Goal: Information Seeking & Learning: Learn about a topic

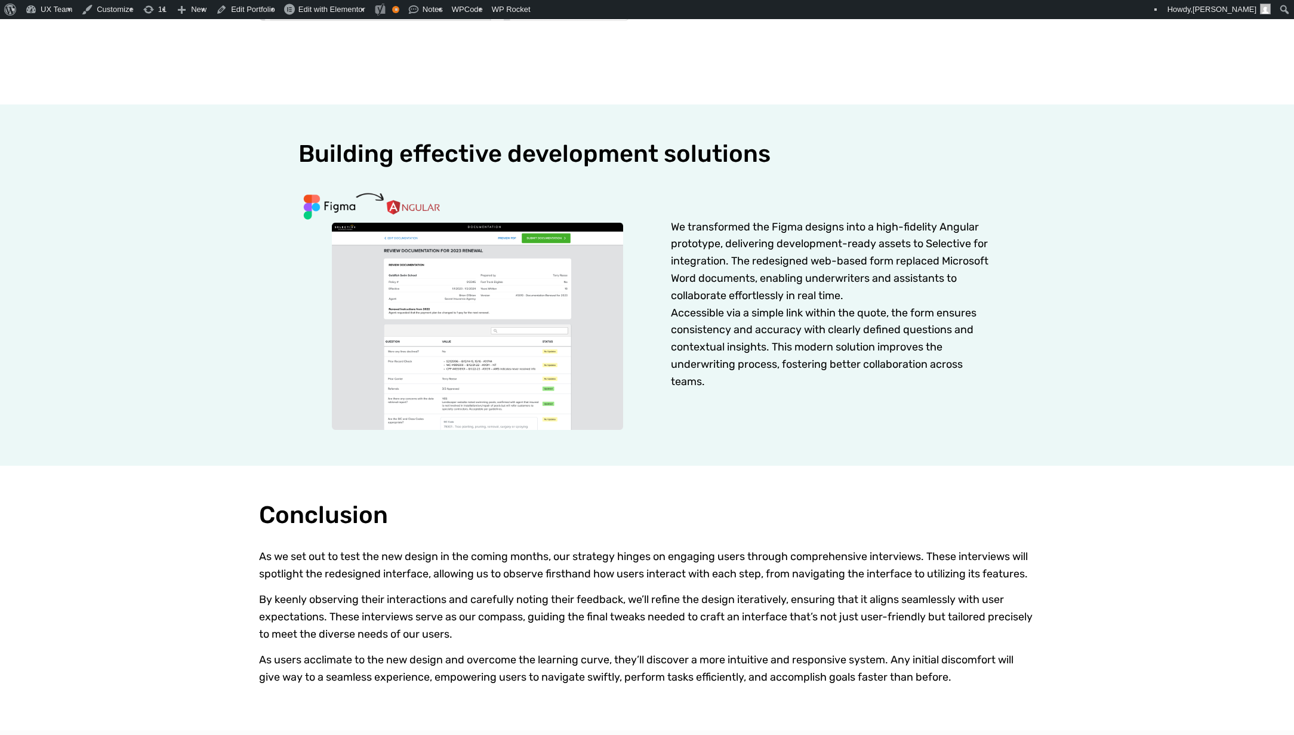
scroll to position [2268, 0]
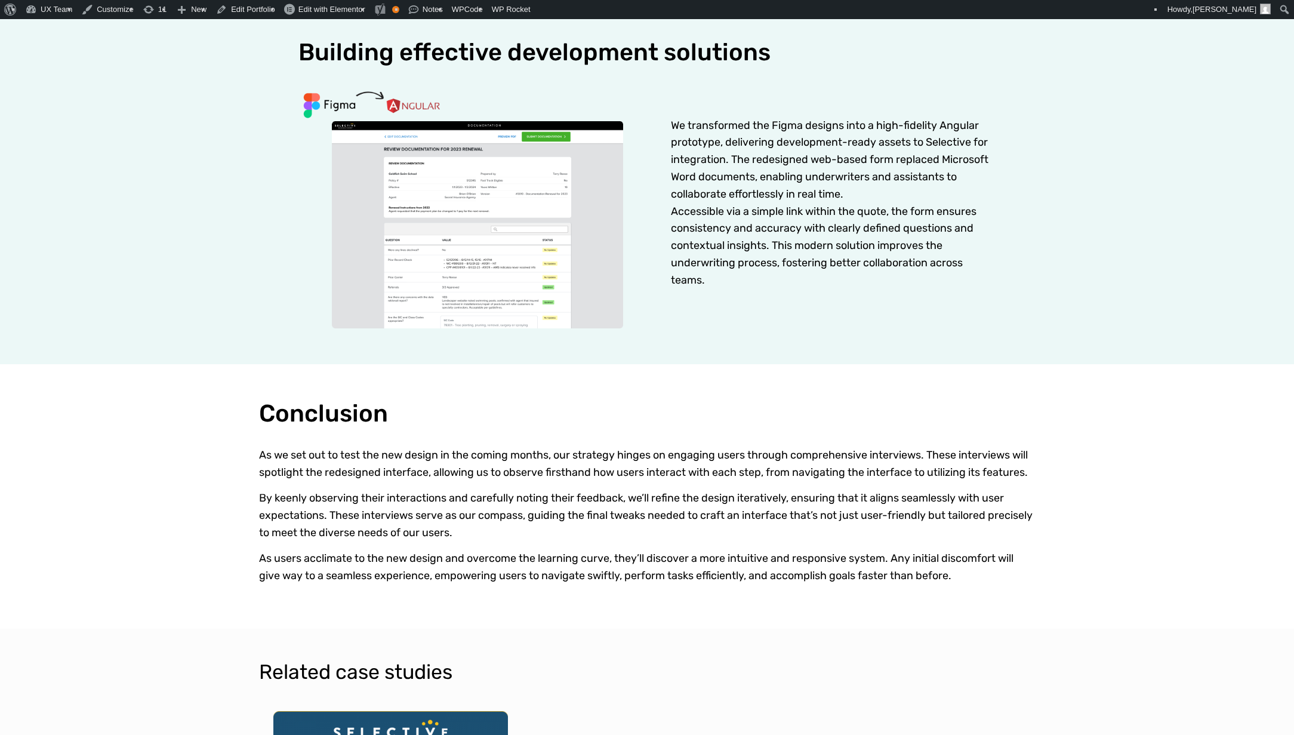
click at [399, 171] on img at bounding box center [460, 206] width 325 height 243
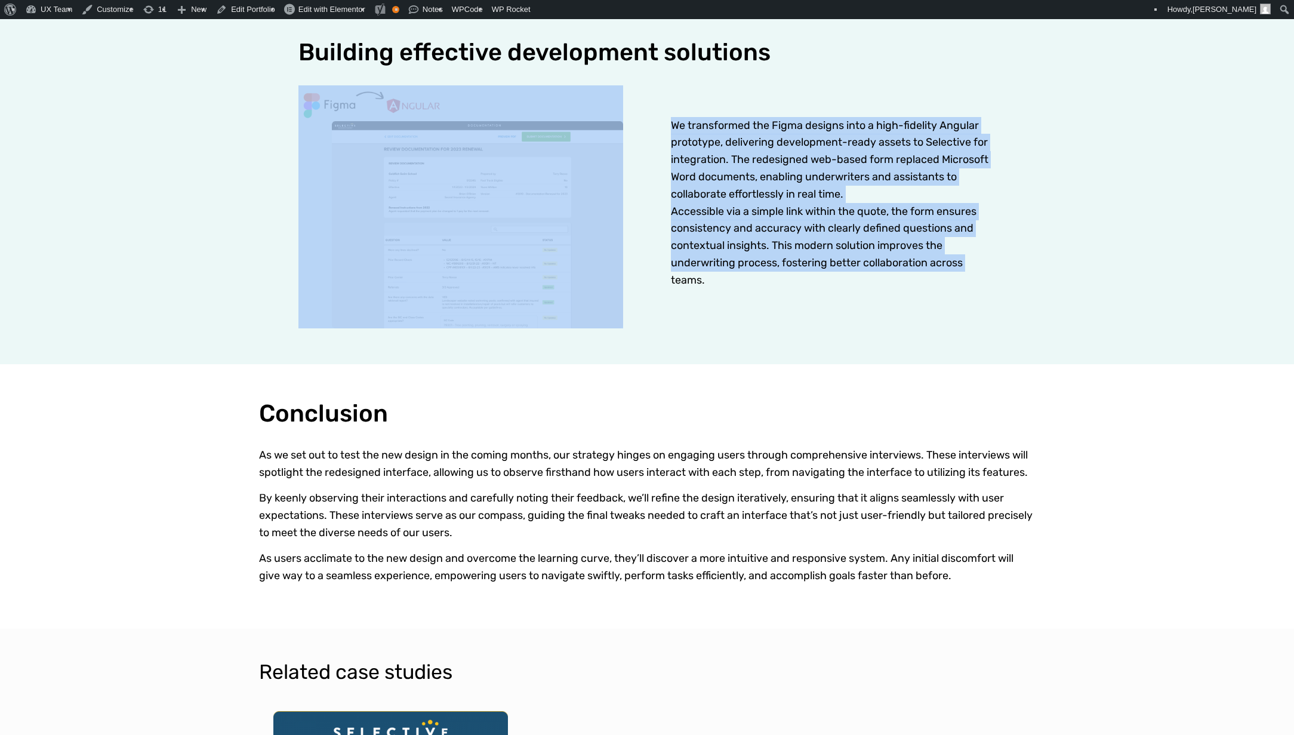
drag, startPoint x: 651, startPoint y: 299, endPoint x: 242, endPoint y: 149, distance: 436.2
click at [242, 149] on section "Building effective development solutions We transformed the Figma designs into …" at bounding box center [647, 183] width 1294 height 361
click at [703, 174] on p "We transformed the Figma designs into a high-fidelity Angular prototype, delive…" at bounding box center [833, 203] width 325 height 172
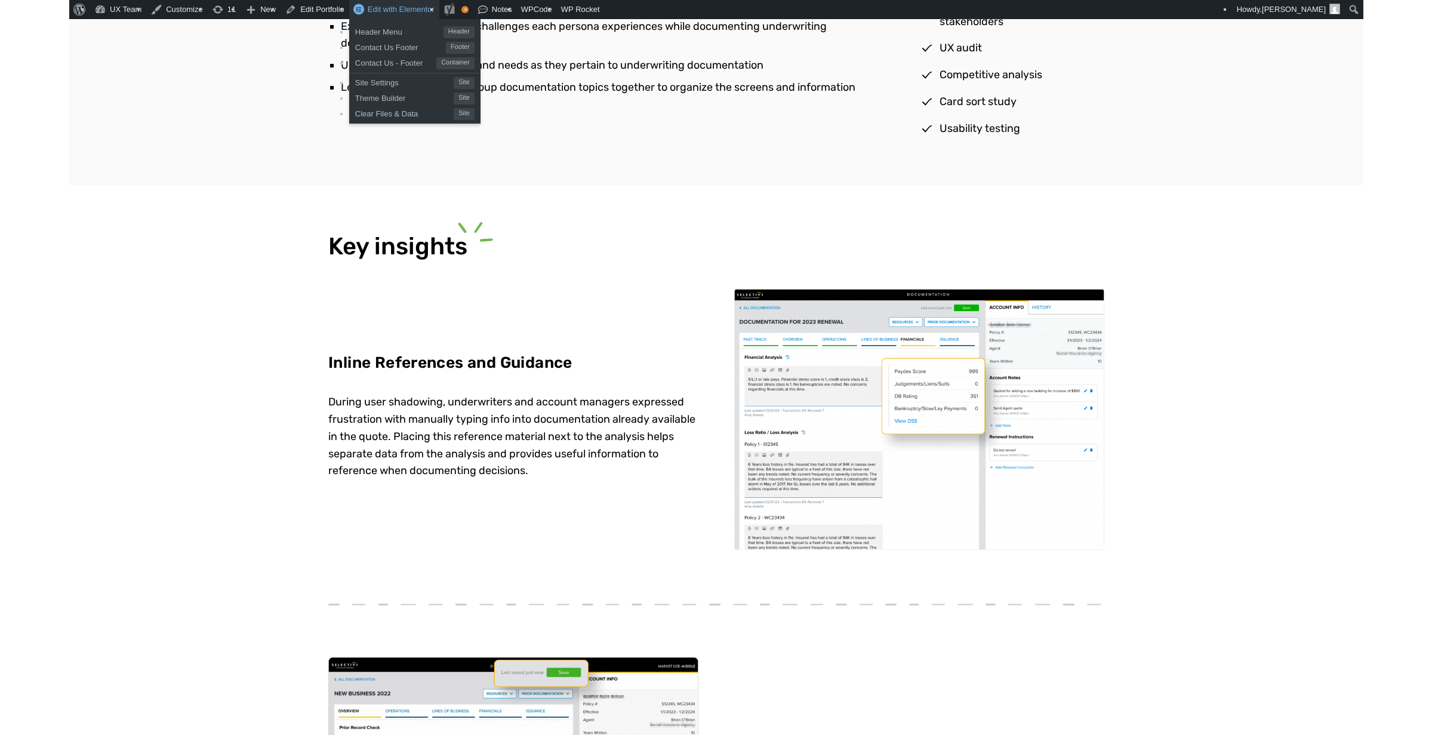
scroll to position [1342, 0]
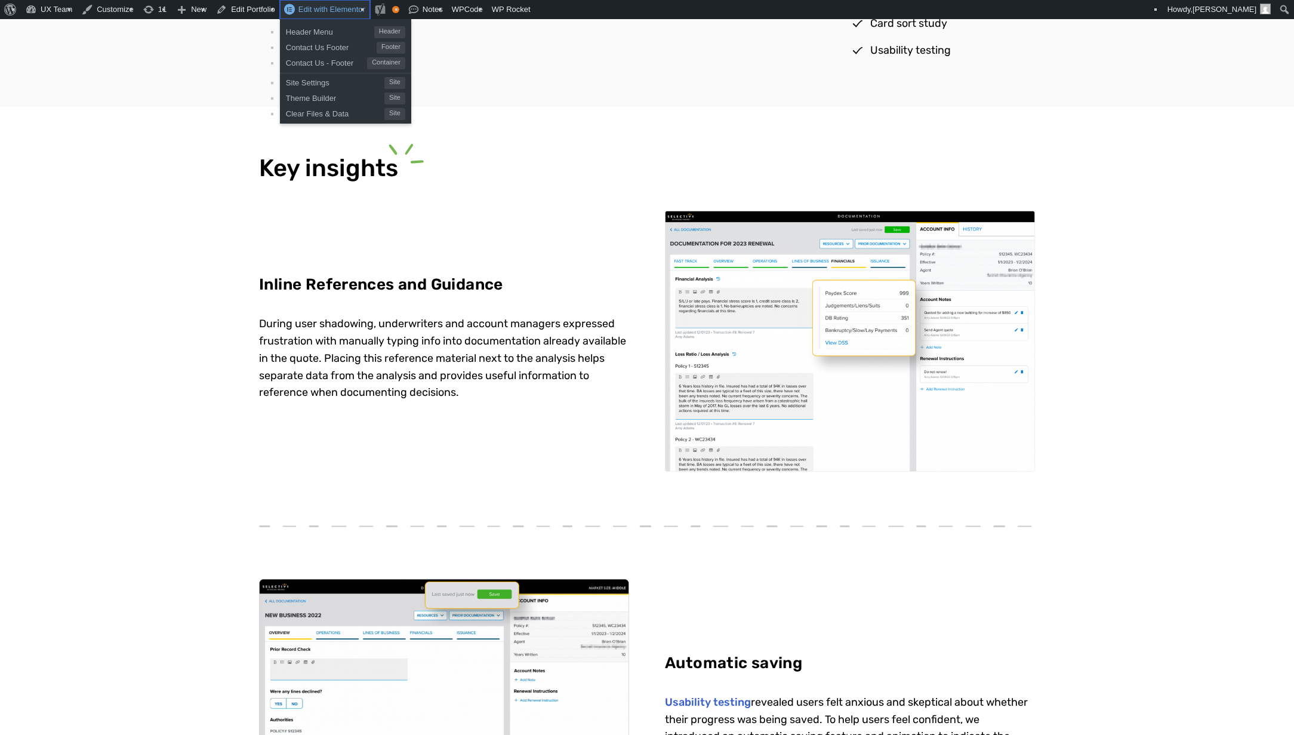
click at [310, 10] on span "Edit with Elementor" at bounding box center [331, 9] width 67 height 9
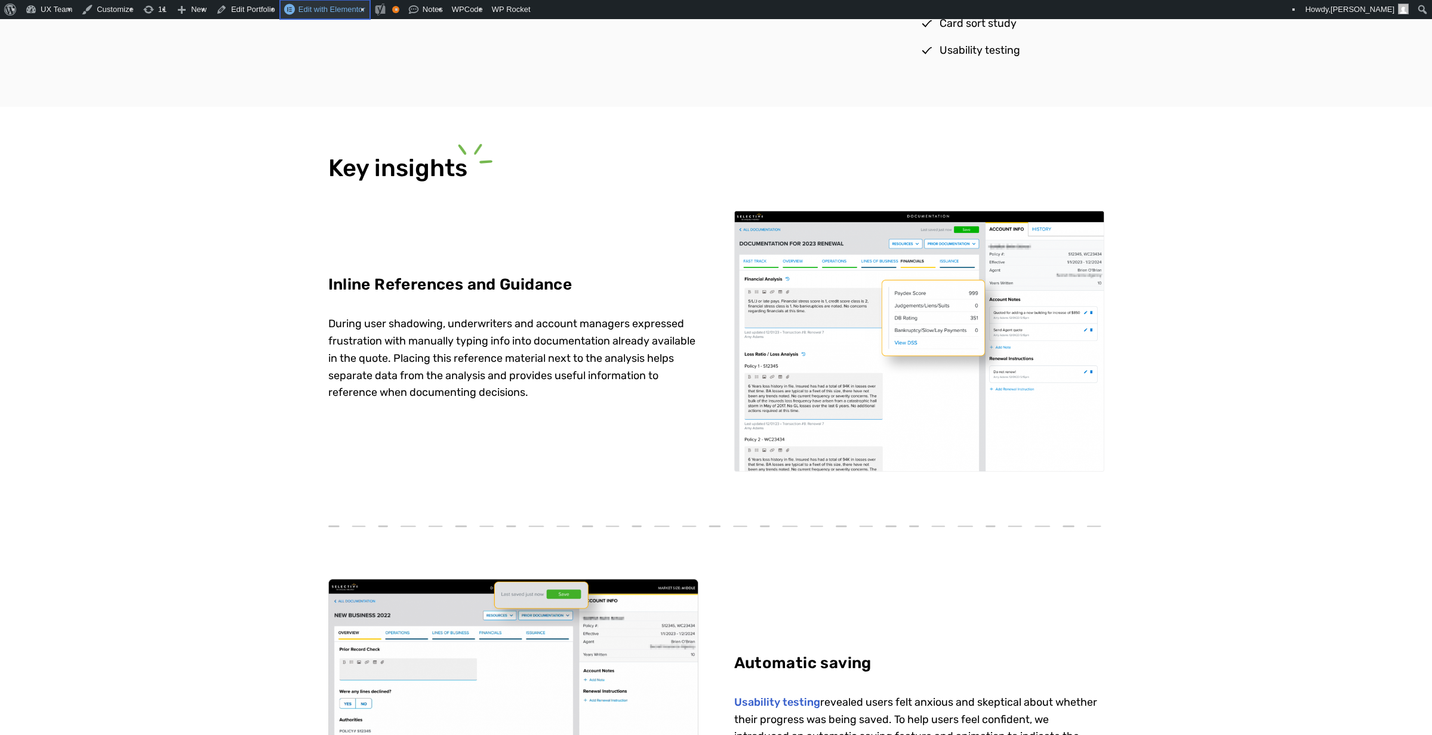
scroll to position [0, 0]
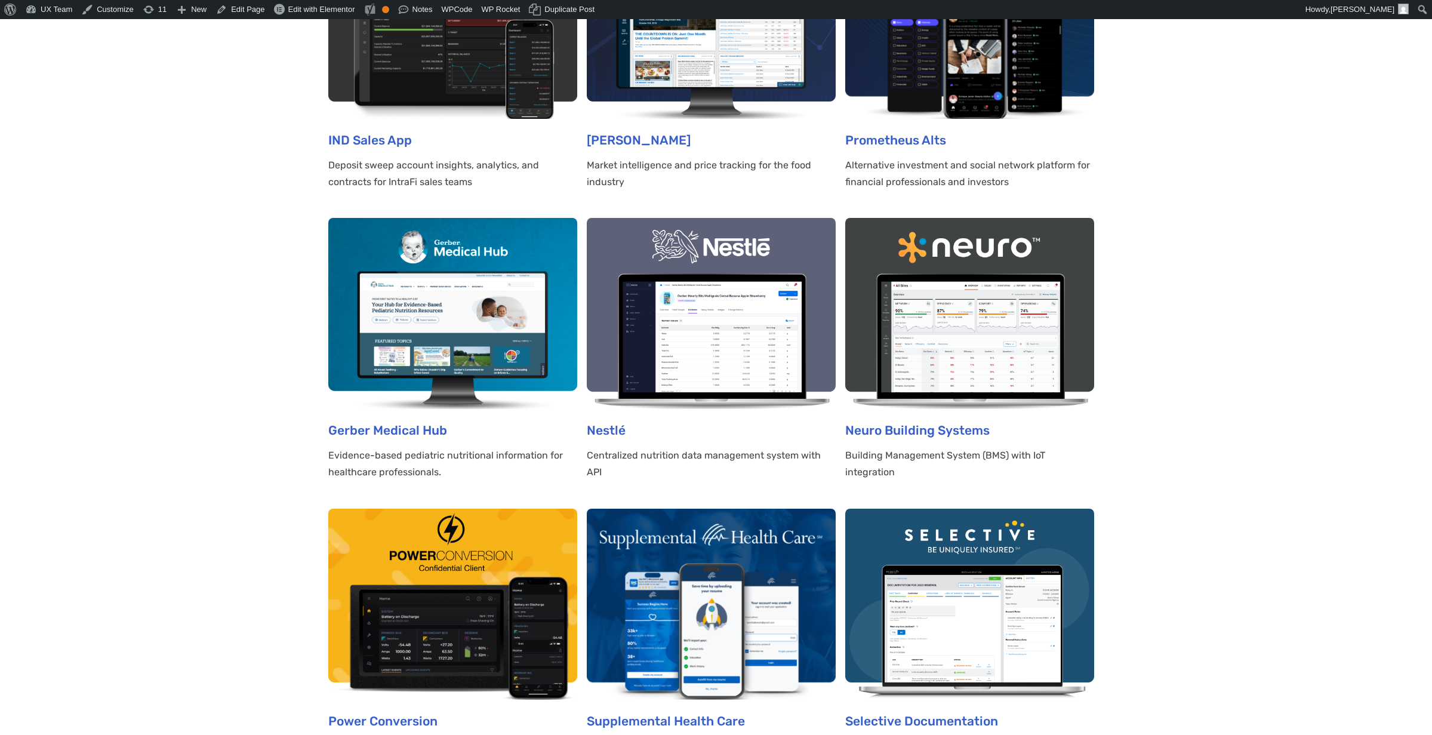
click at [1009, 354] on img at bounding box center [969, 313] width 249 height 191
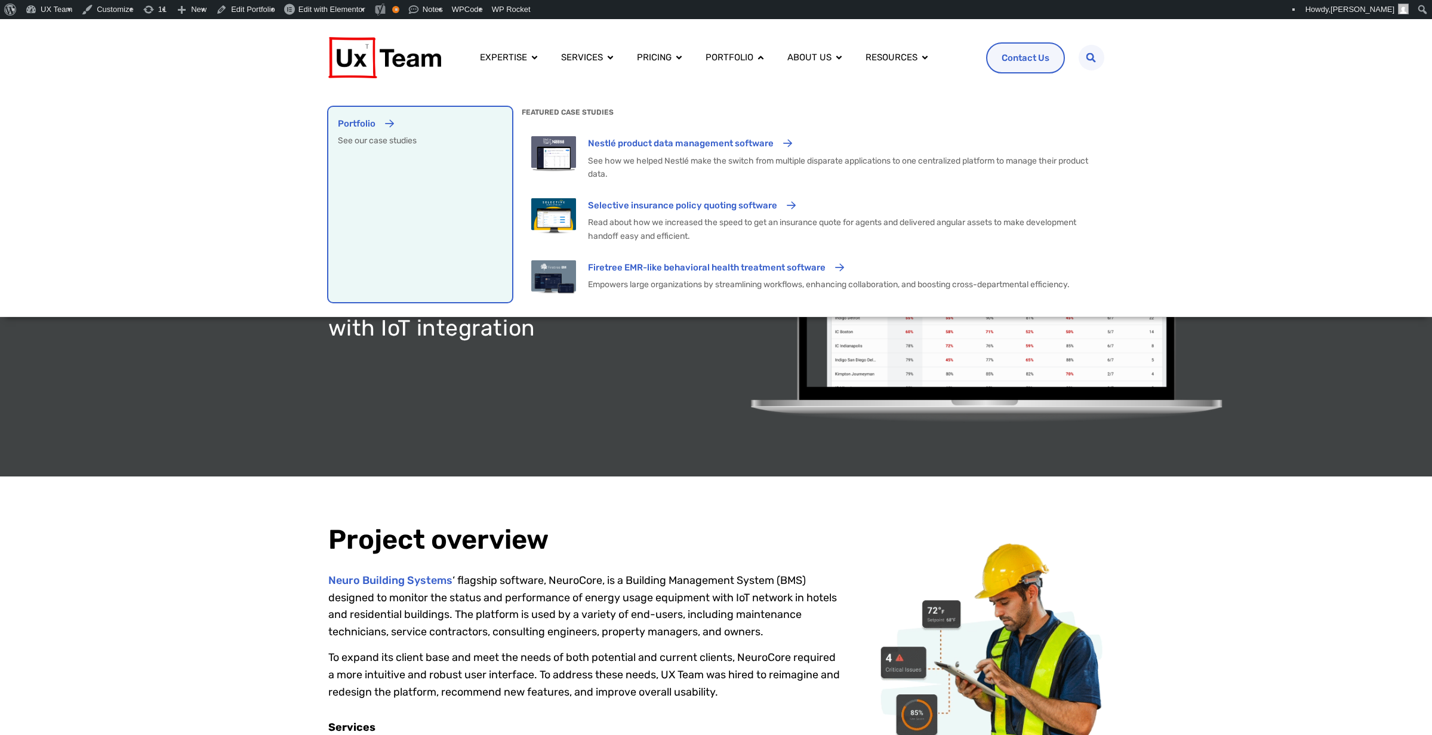
click at [392, 159] on div "Portfolio See our case studies" at bounding box center [420, 204] width 165 height 177
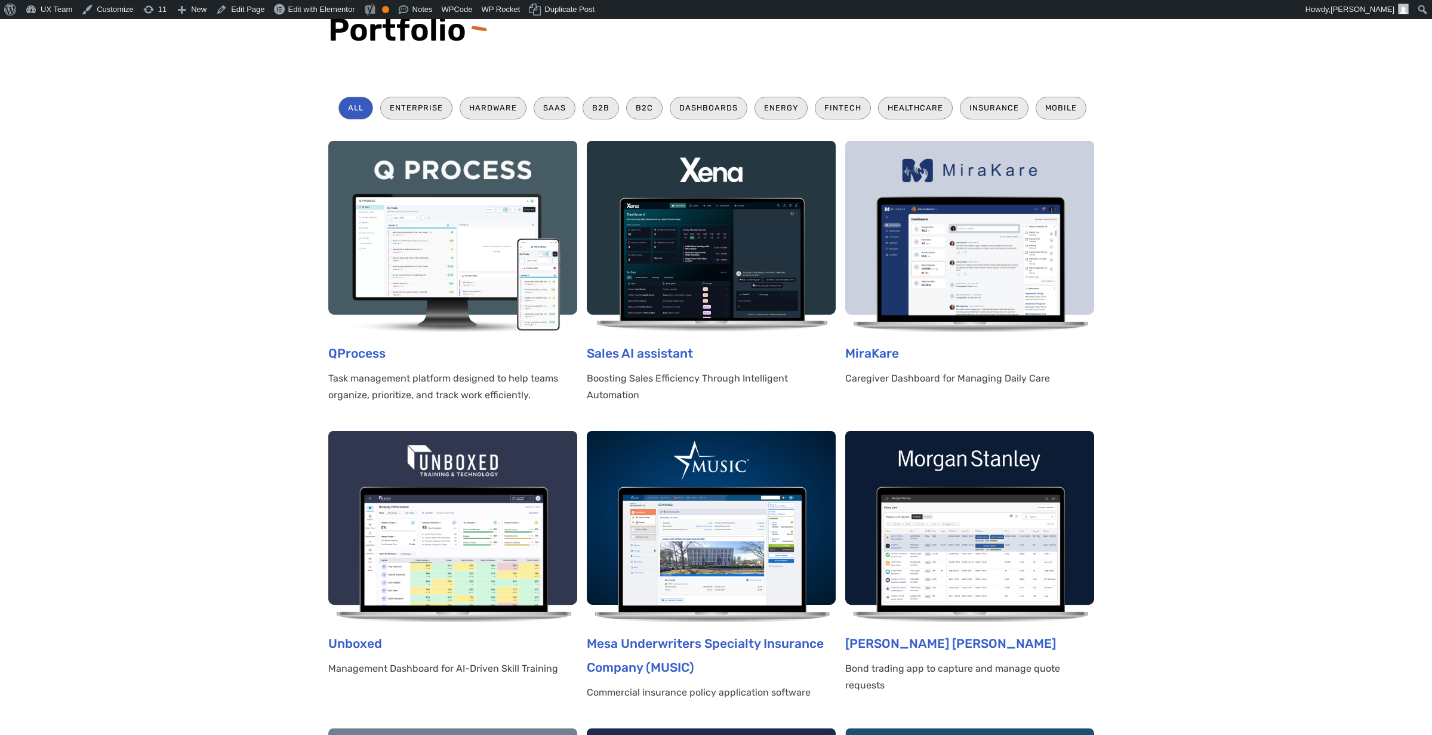
drag, startPoint x: 789, startPoint y: 10, endPoint x: 131, endPoint y: 384, distance: 756.7
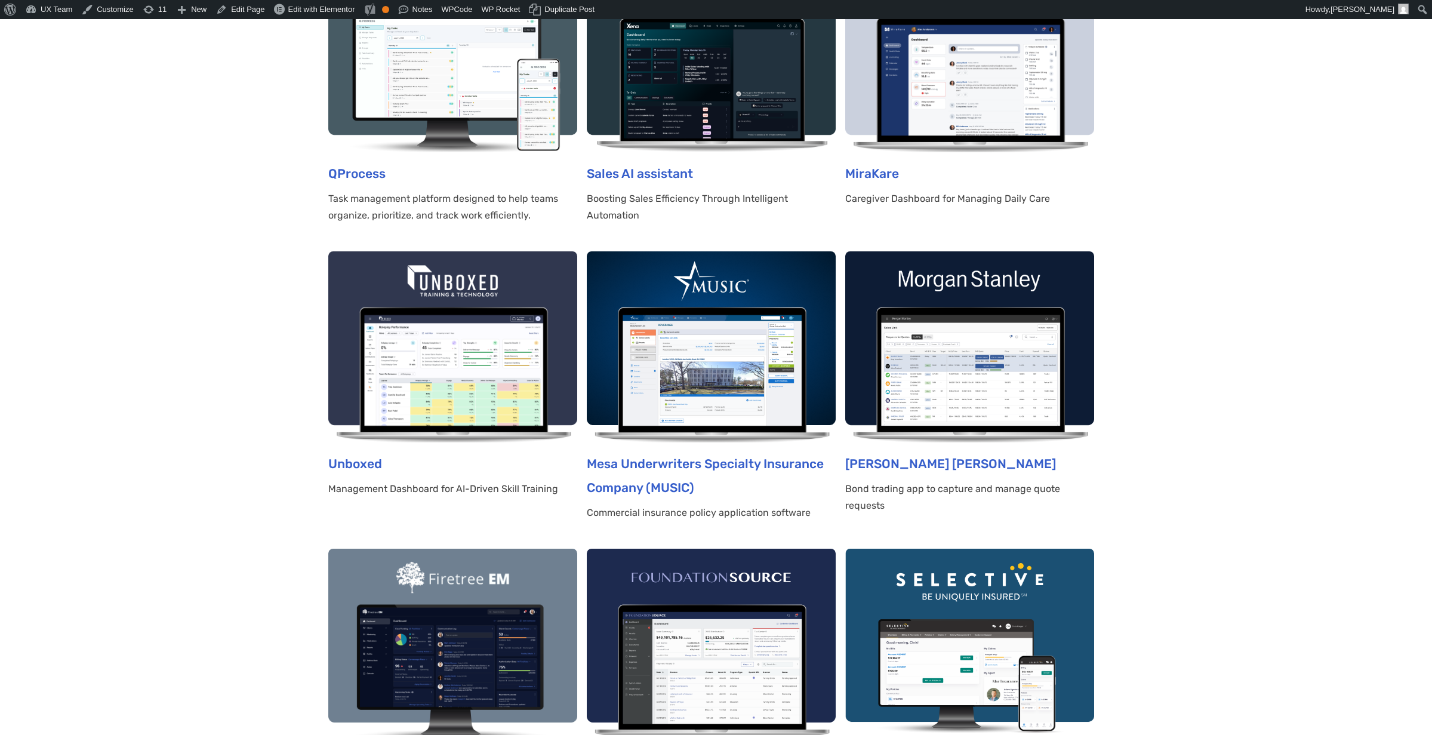
scroll to position [119, 0]
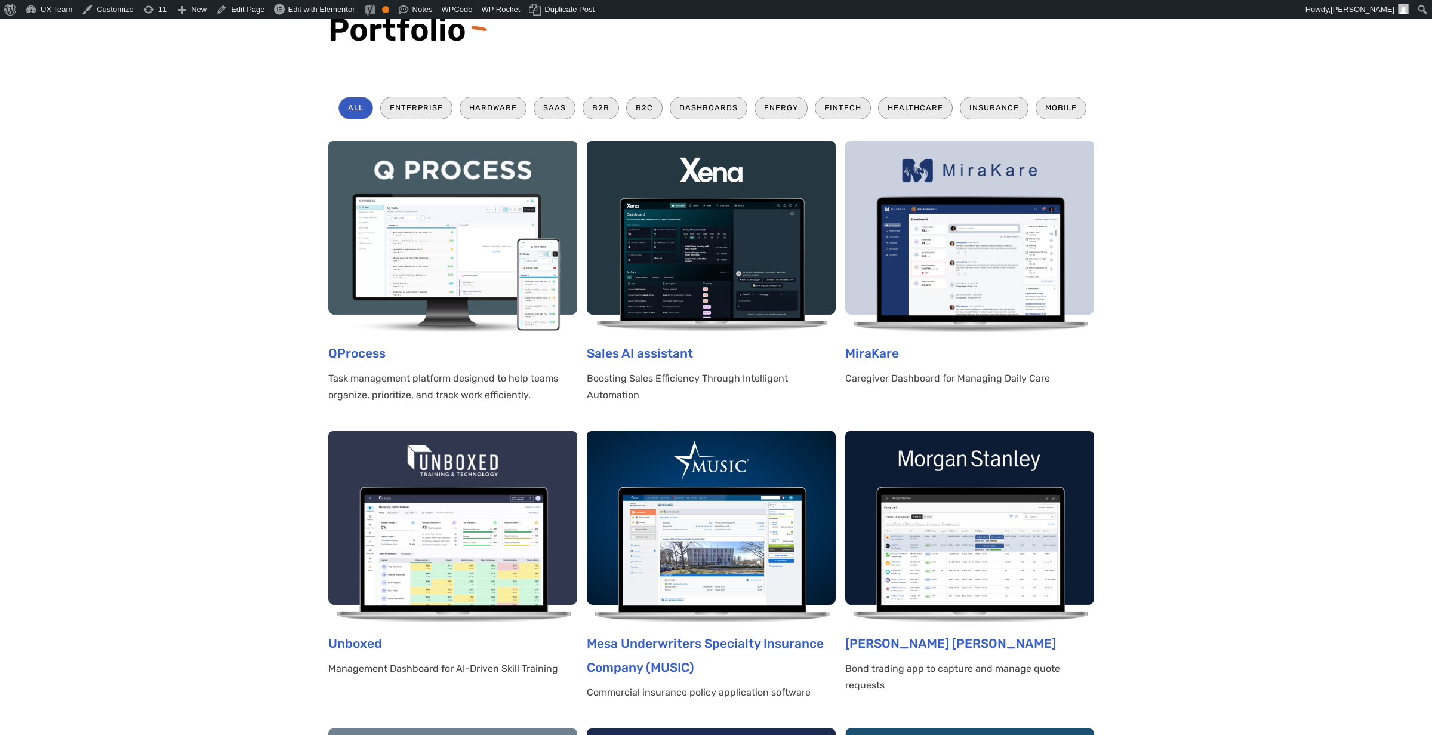
drag, startPoint x: 932, startPoint y: 249, endPoint x: 1212, endPoint y: 314, distance: 287.4
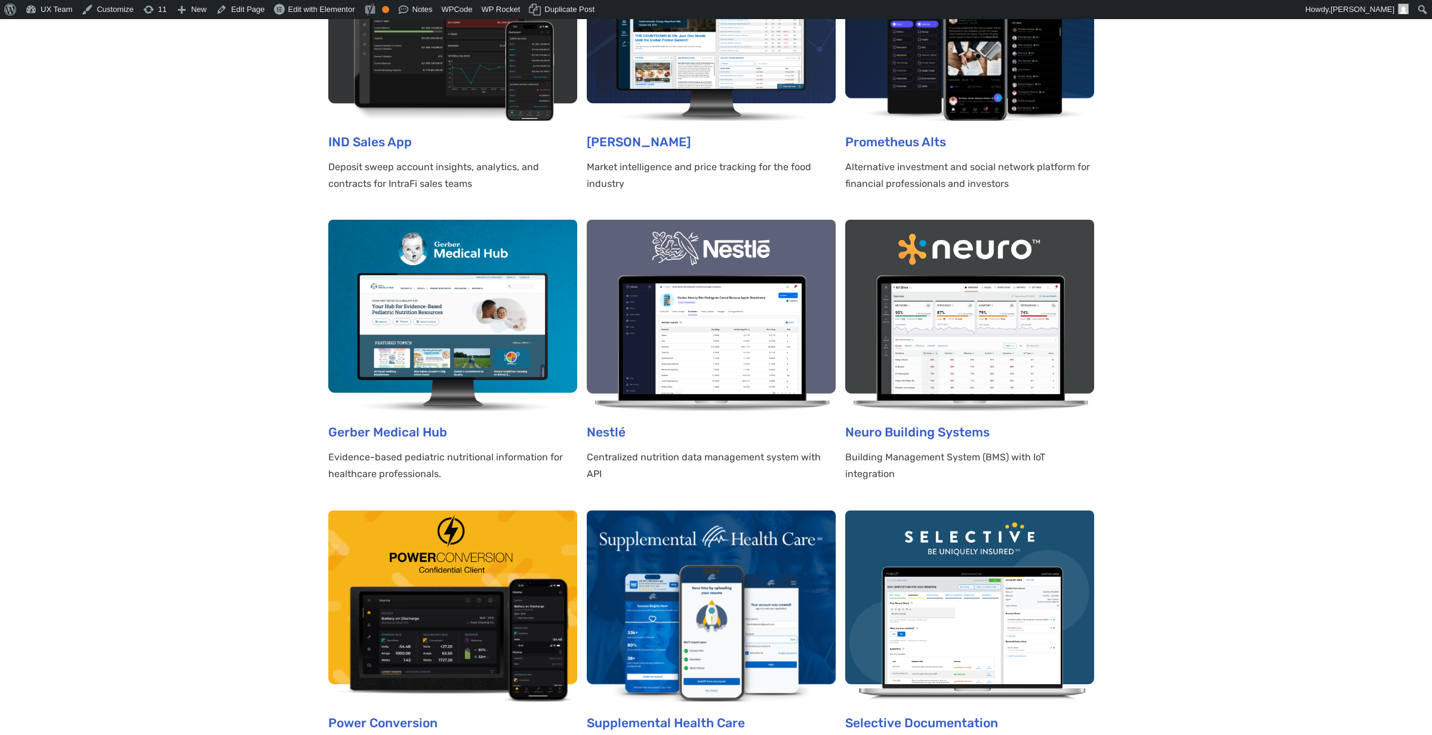
scroll to position [1194, 0]
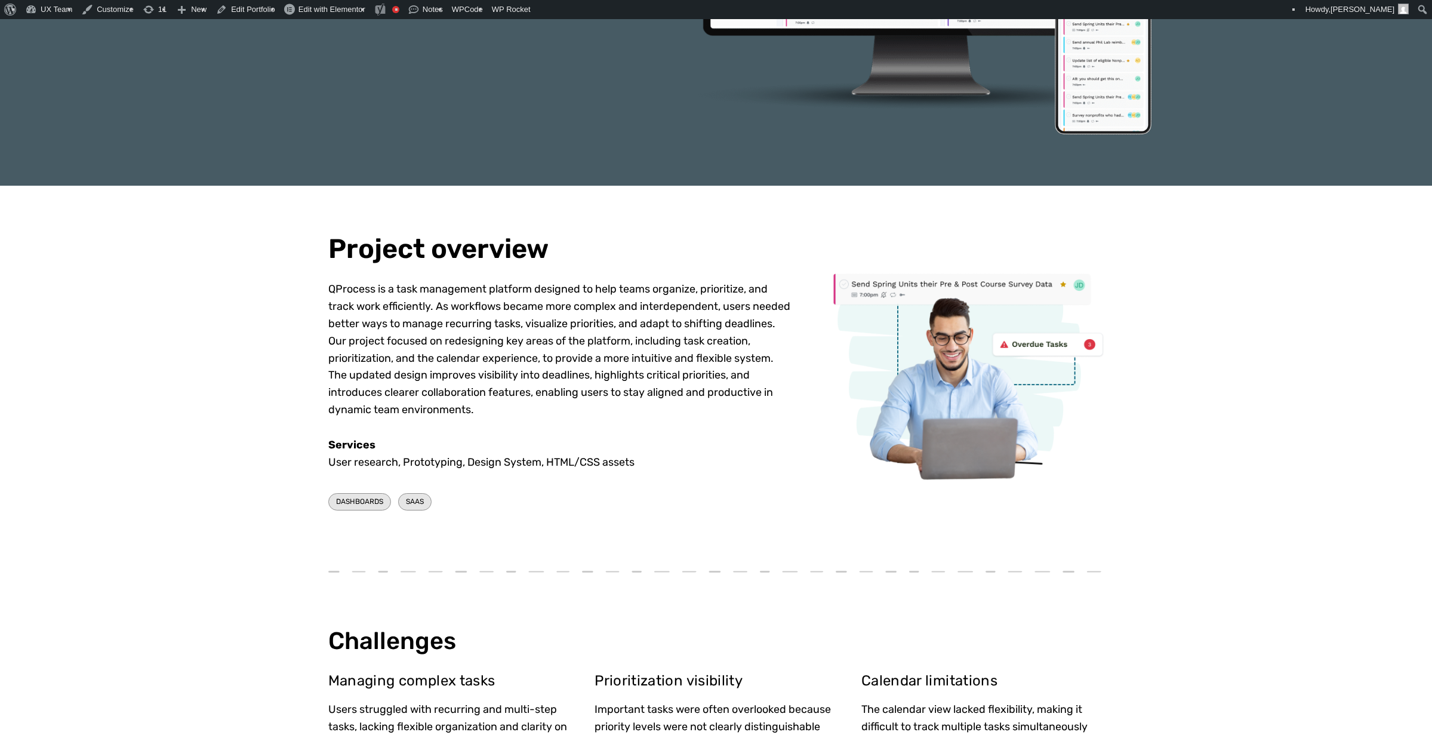
scroll to position [358, 0]
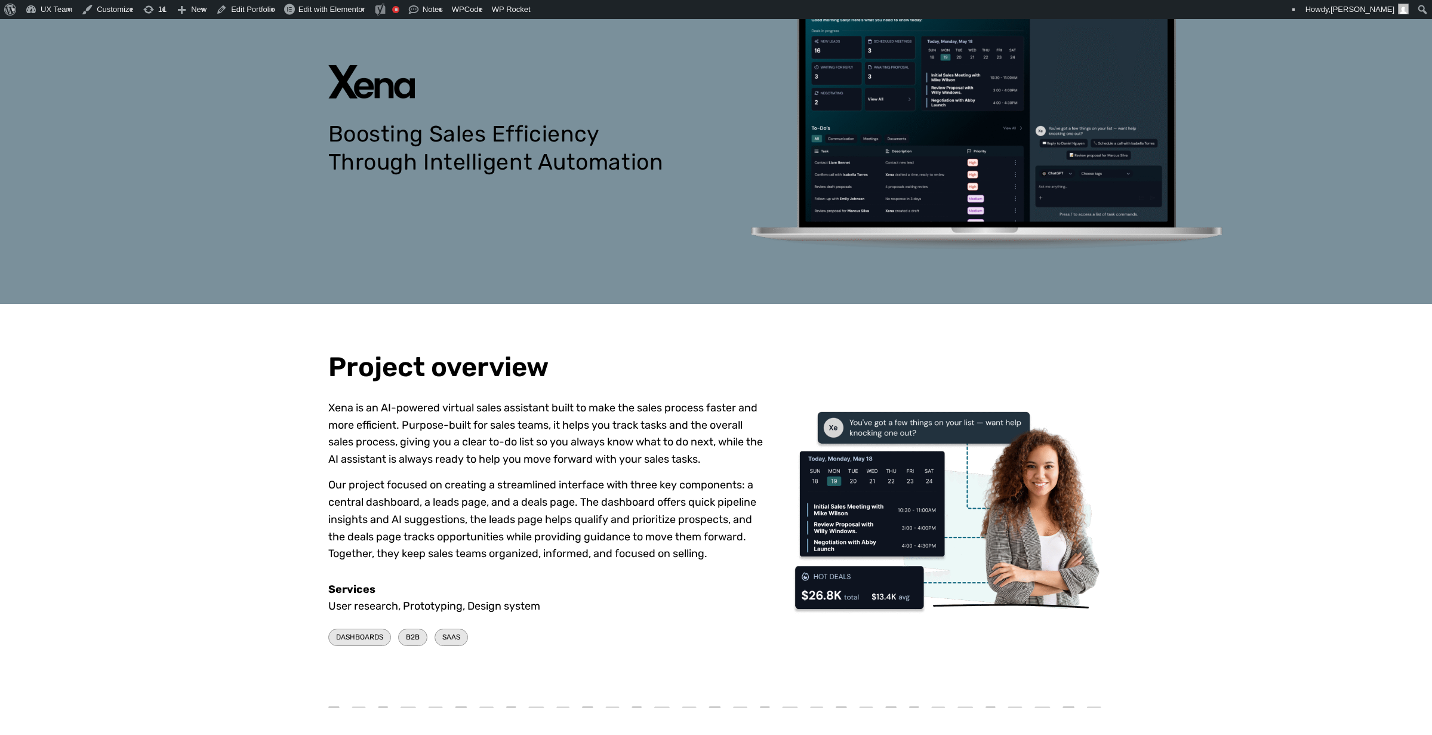
scroll to position [358, 0]
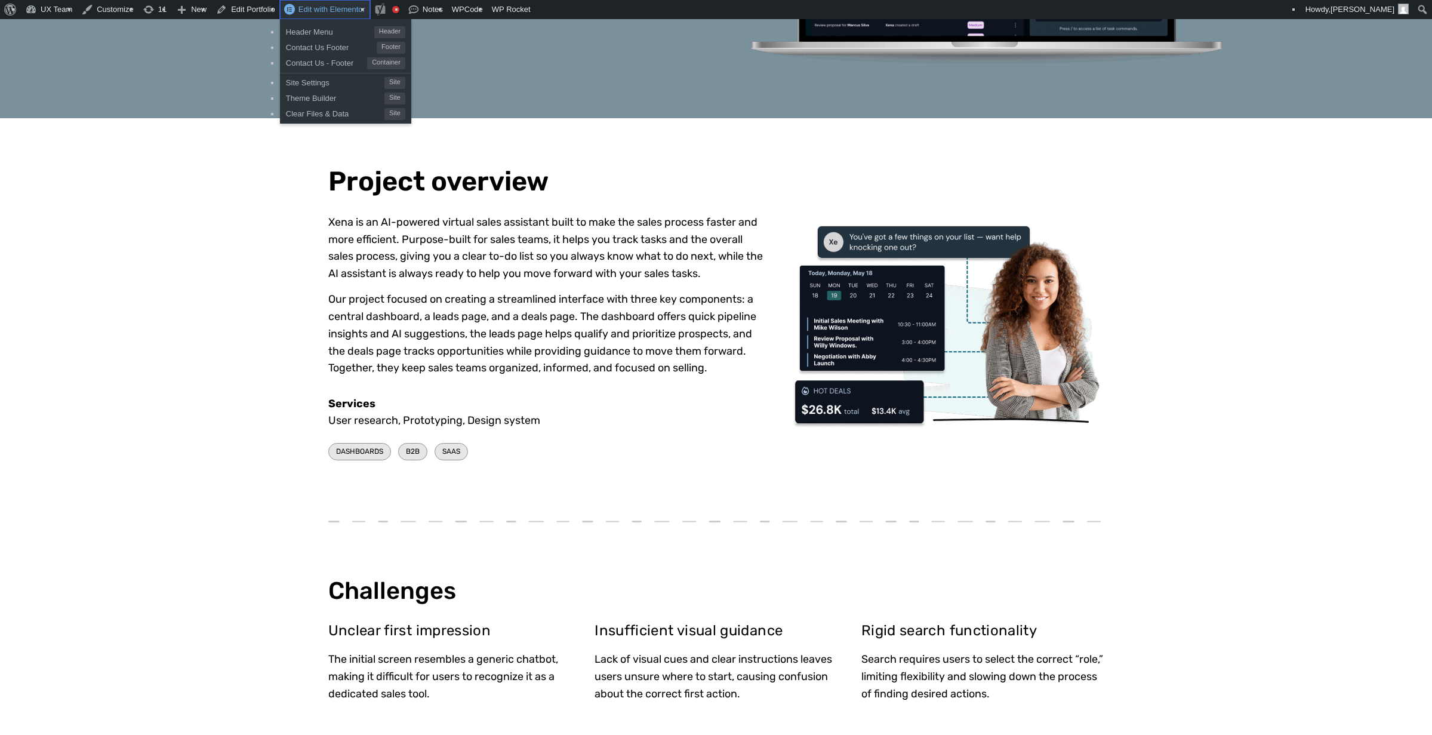
click at [321, 8] on span "Edit with Elementor" at bounding box center [331, 9] width 67 height 9
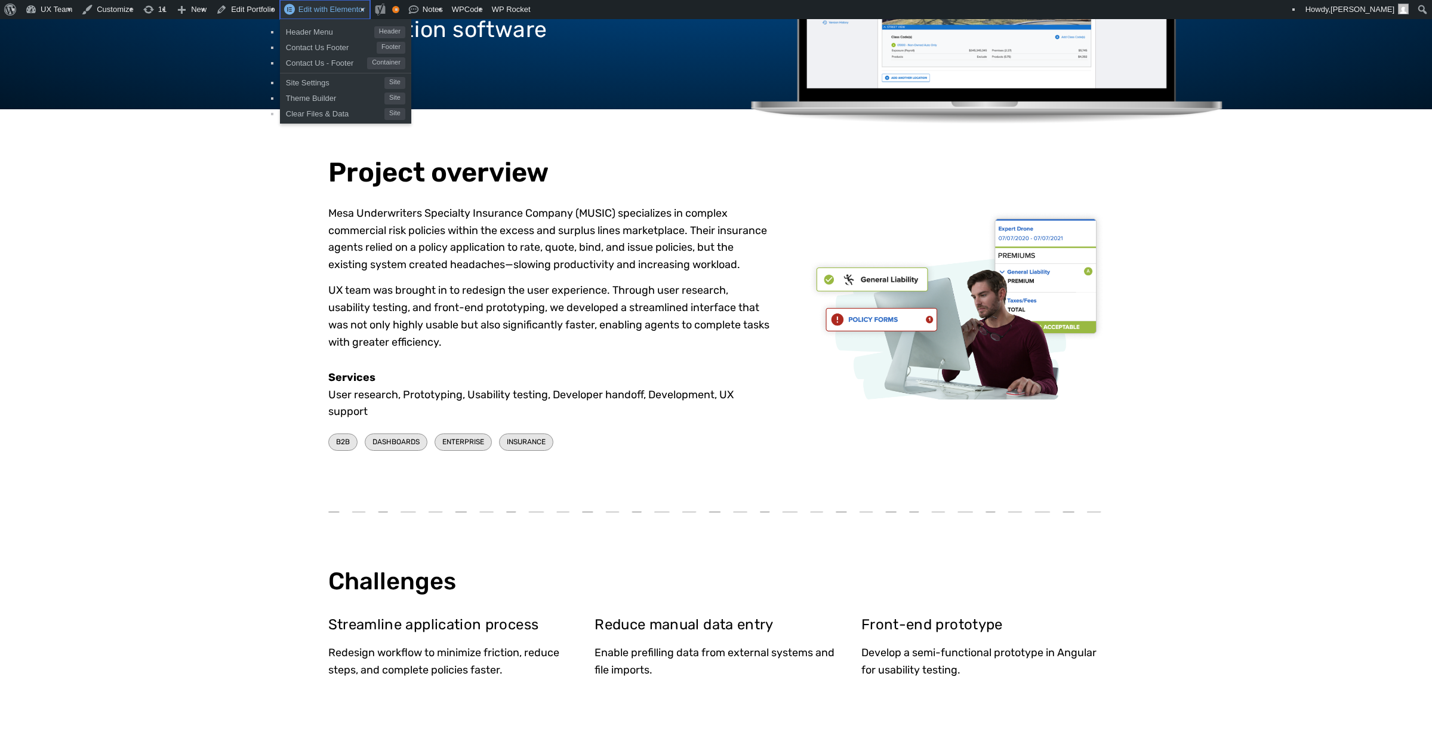
click at [325, 10] on span "Edit with Elementor" at bounding box center [331, 9] width 67 height 9
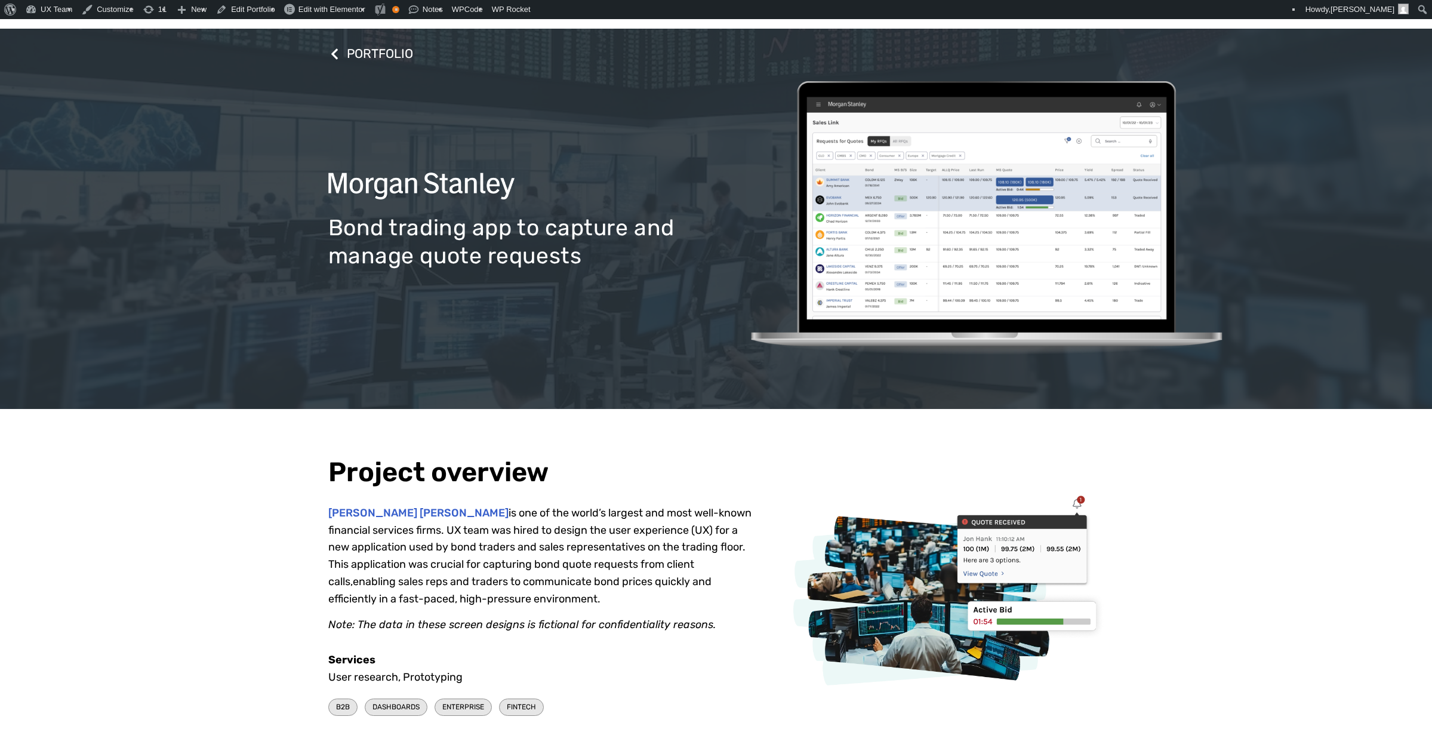
scroll to position [298, 0]
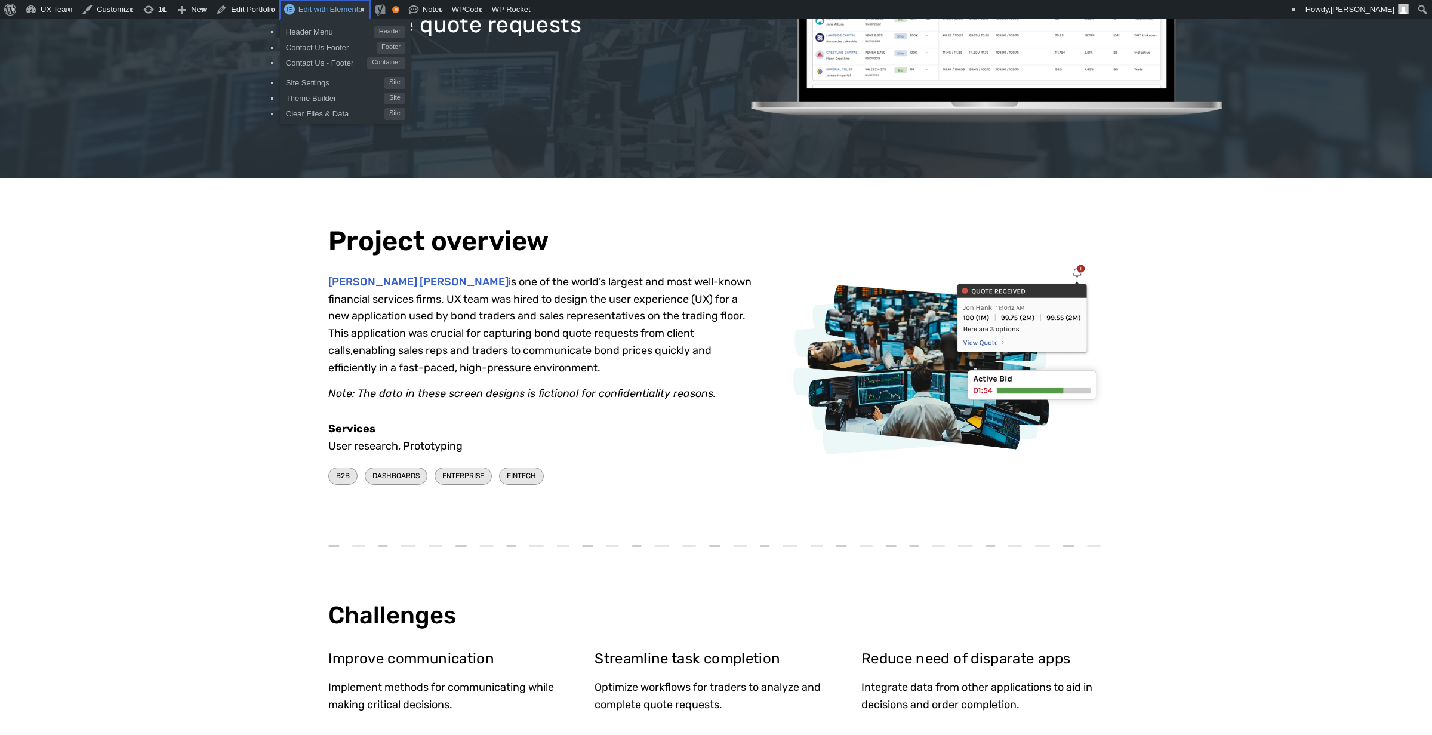
drag, startPoint x: 306, startPoint y: 13, endPoint x: 312, endPoint y: 14, distance: 6.1
click at [306, 13] on span "Edit with Elementor" at bounding box center [331, 9] width 67 height 9
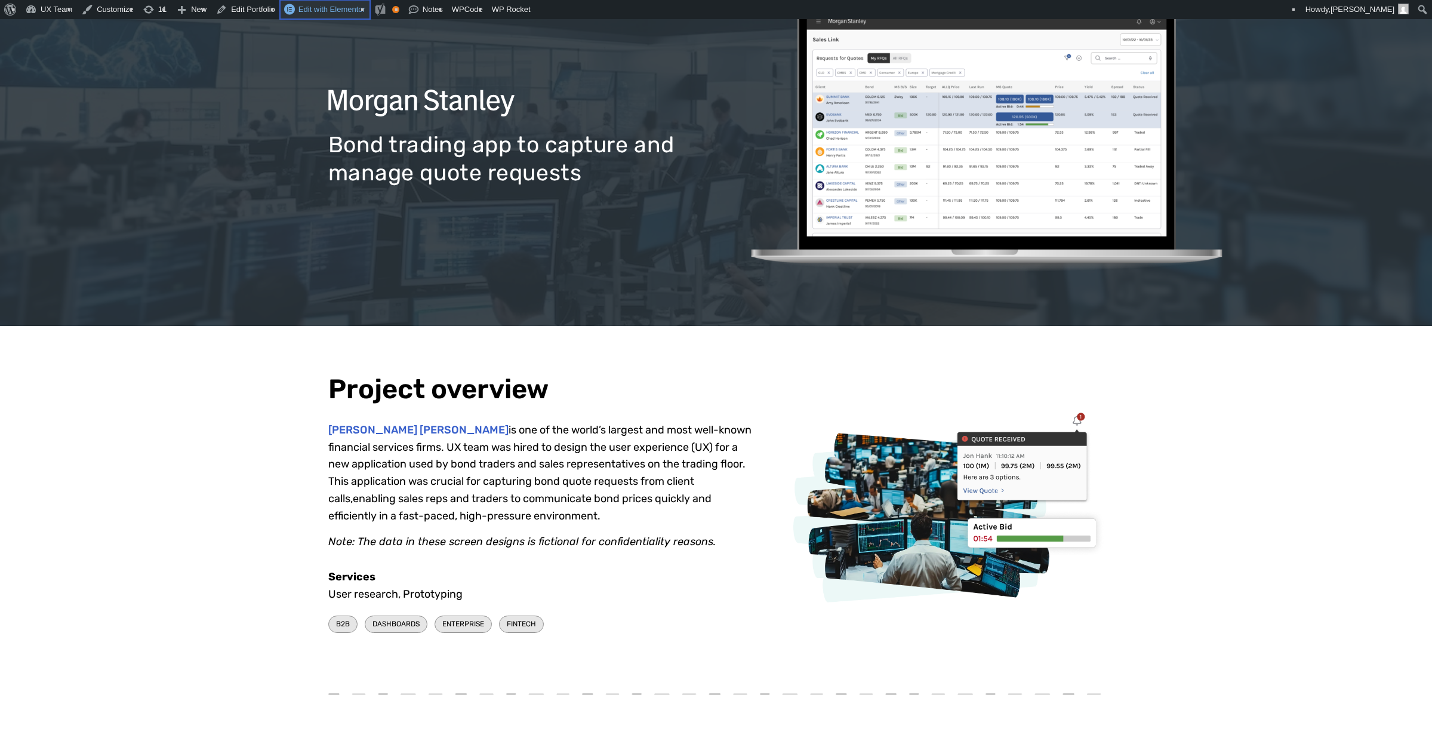
scroll to position [0, 0]
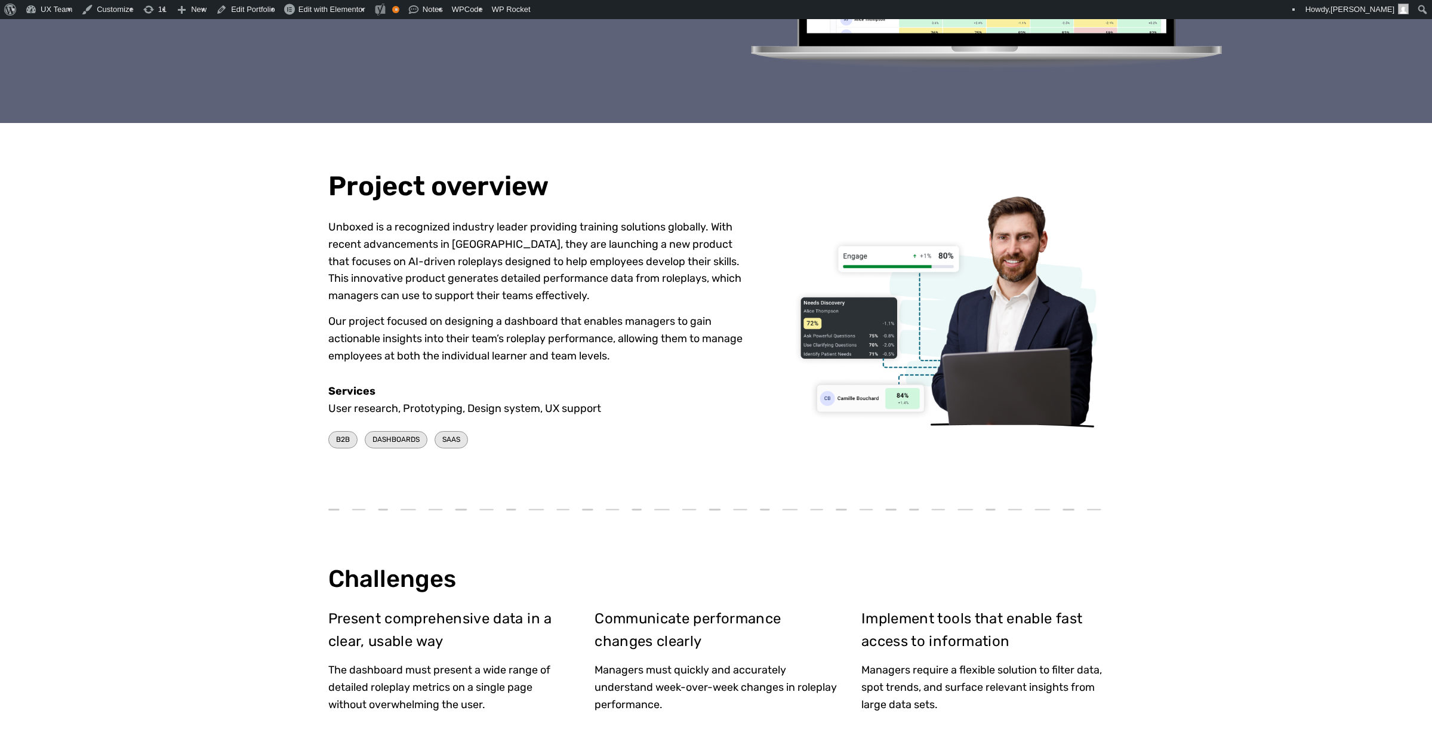
scroll to position [358, 0]
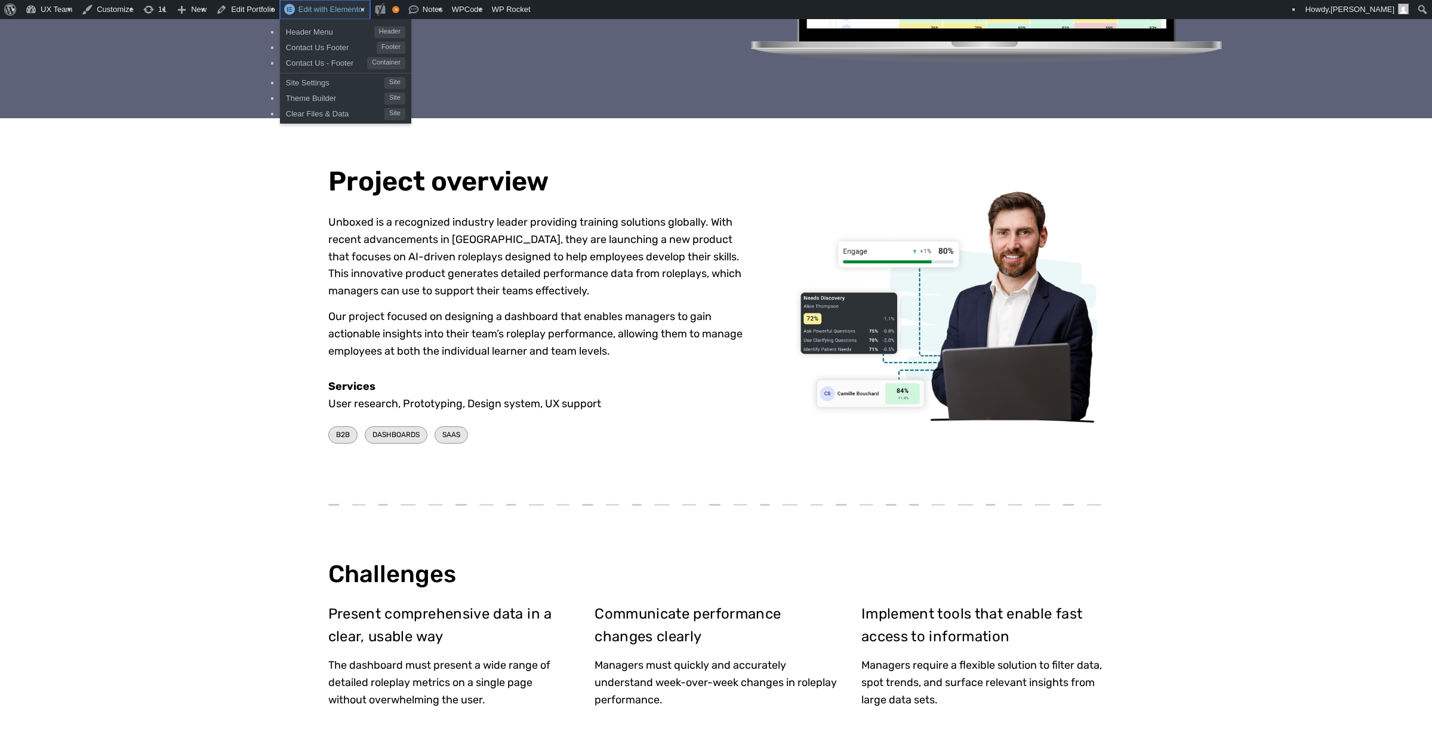
click at [324, 10] on span "Edit with Elementor" at bounding box center [331, 9] width 67 height 9
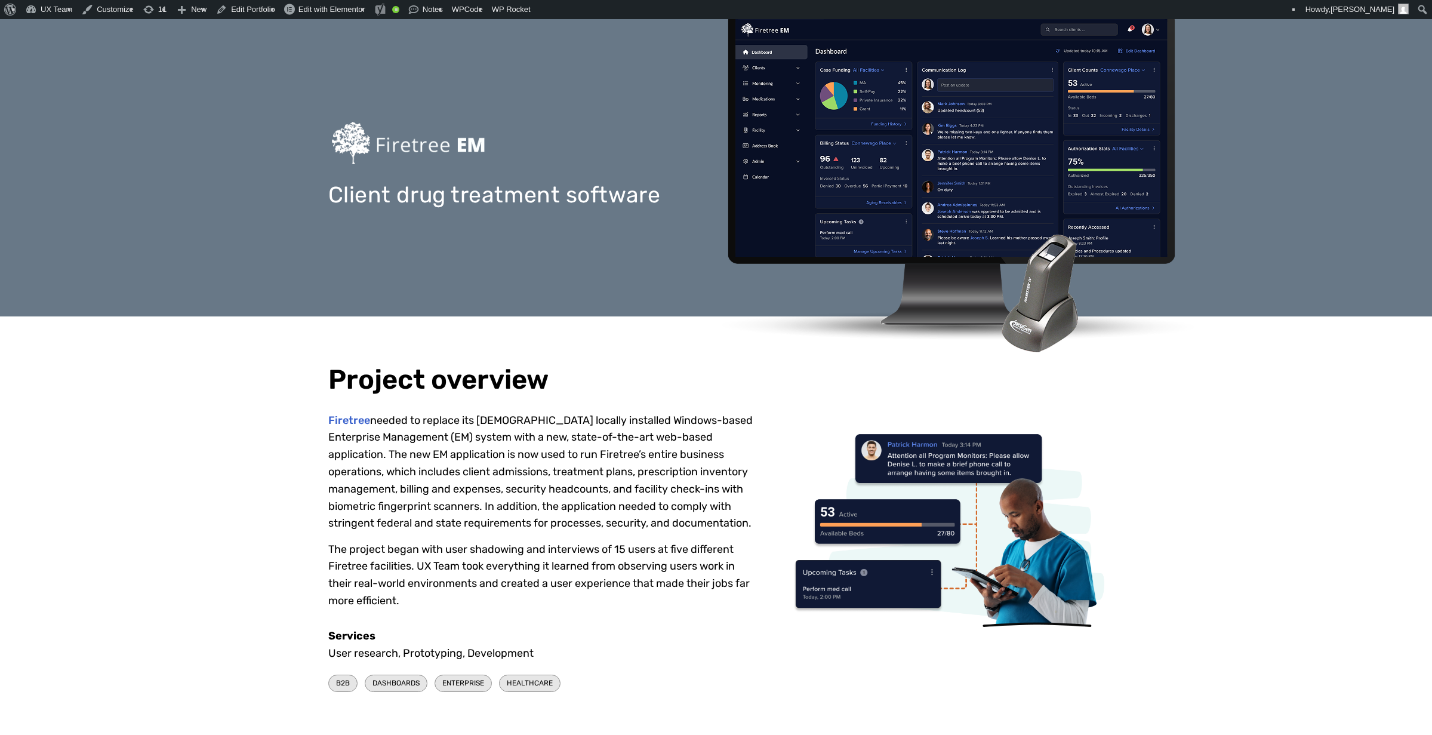
scroll to position [239, 0]
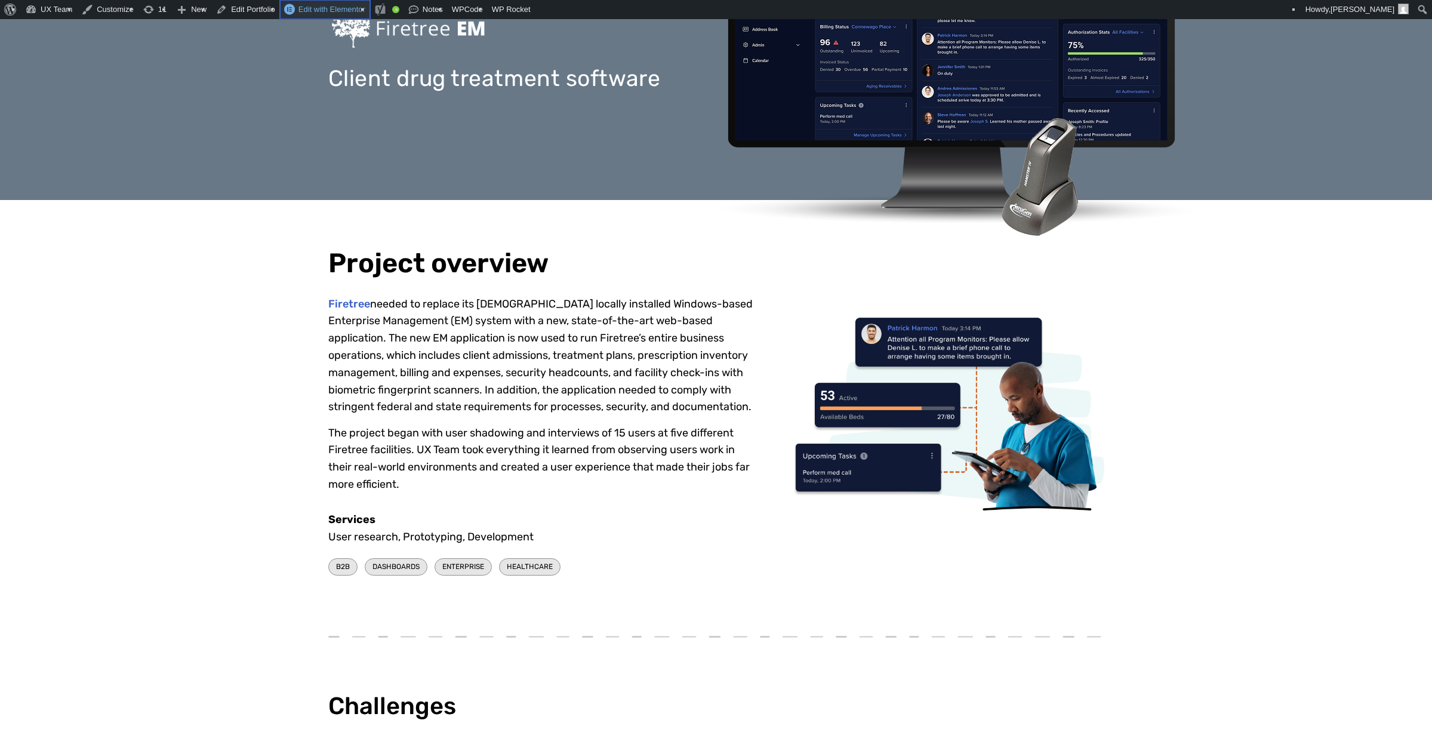
click at [313, 10] on span "Edit with Elementor" at bounding box center [331, 9] width 67 height 9
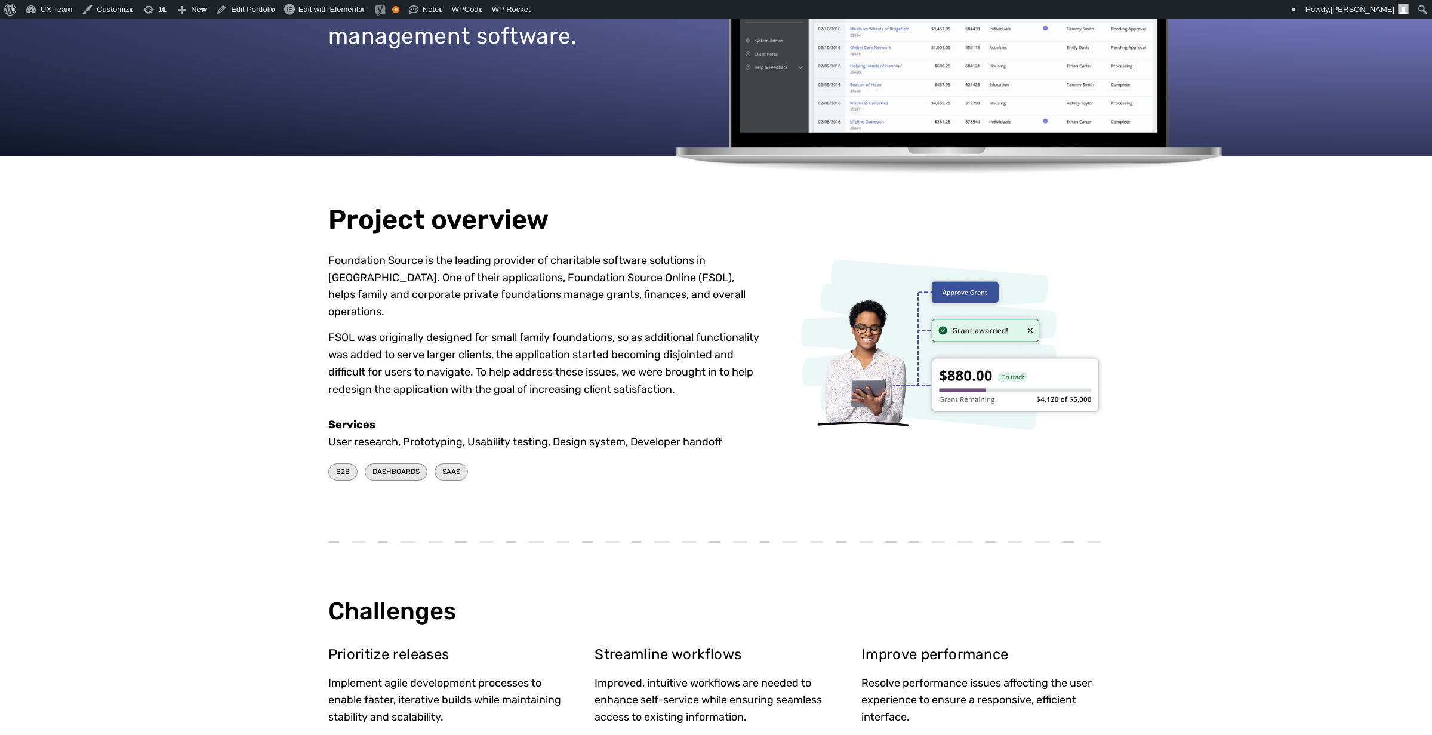
scroll to position [298, 0]
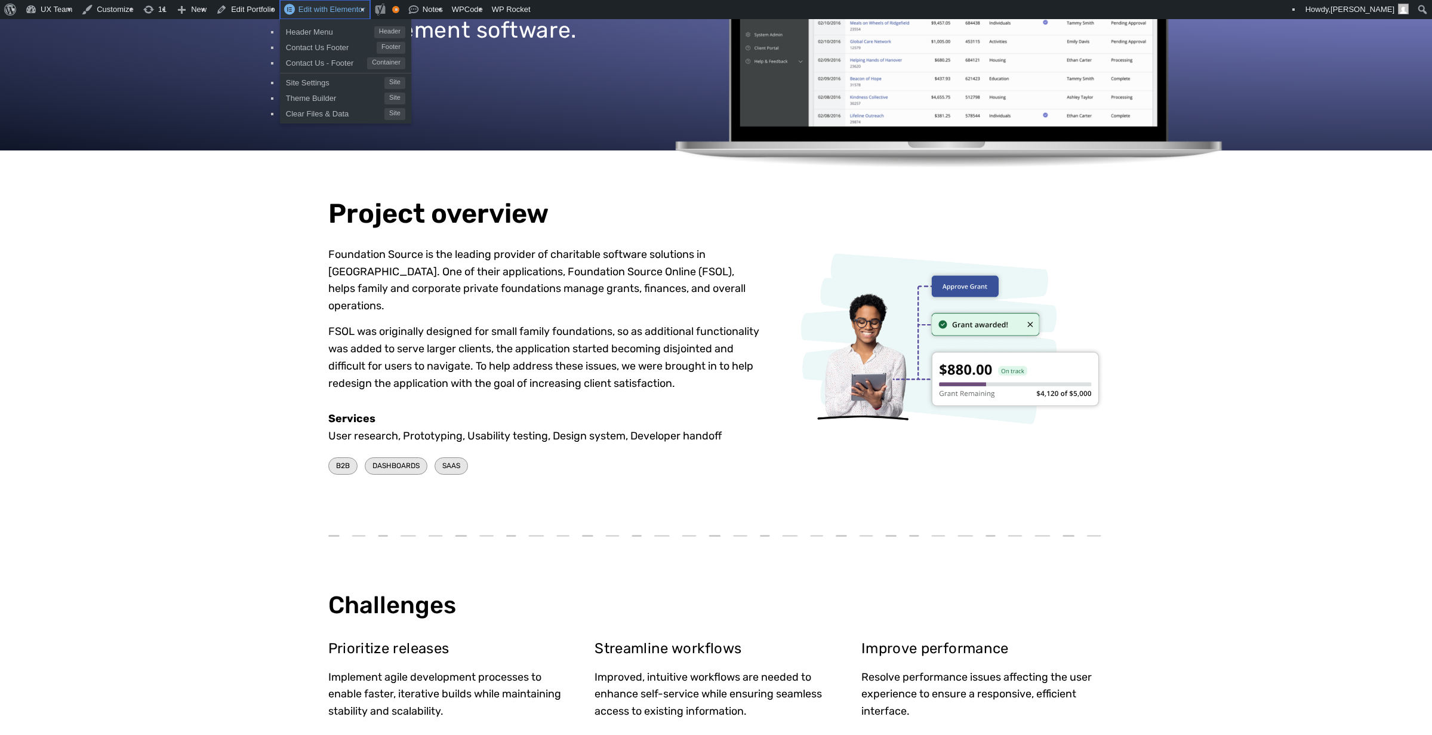
click at [328, 12] on span "Edit with Elementor" at bounding box center [331, 9] width 67 height 9
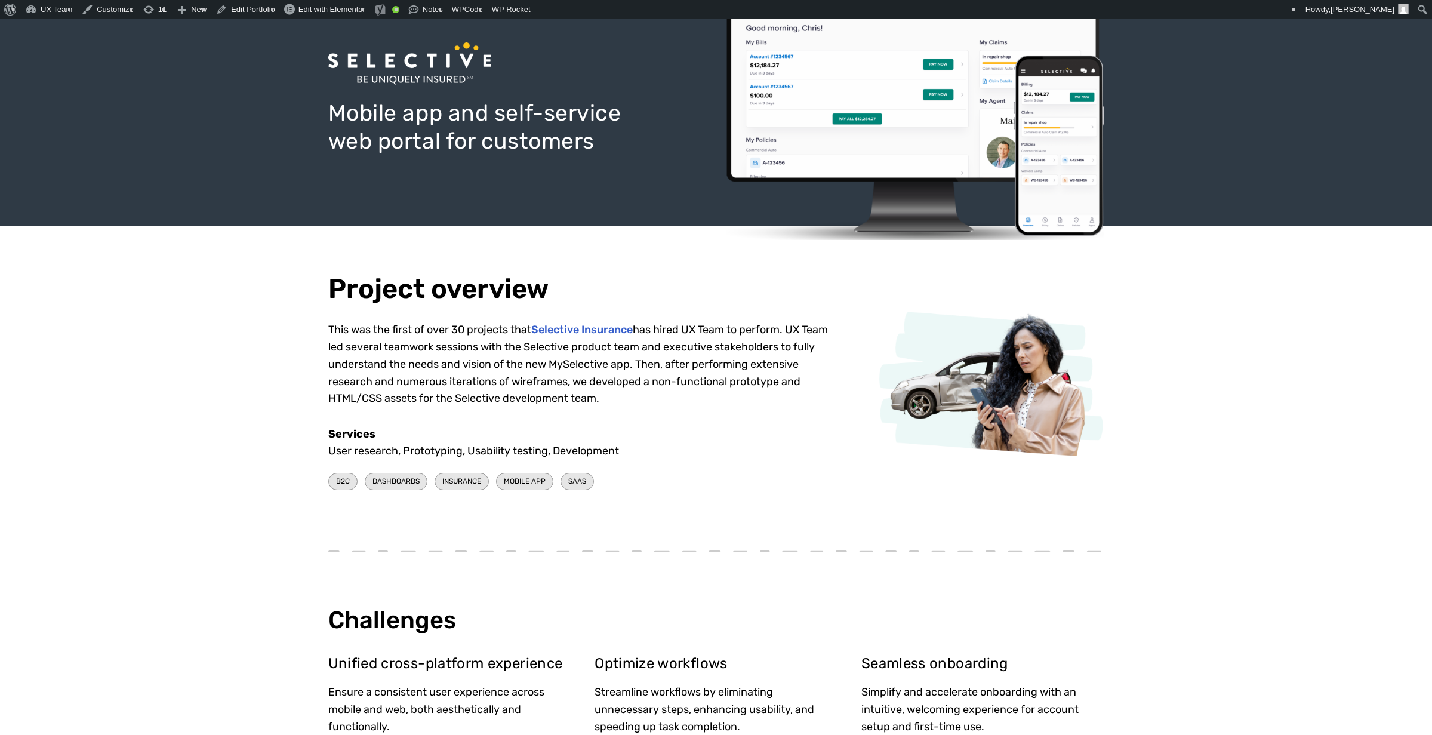
scroll to position [179, 0]
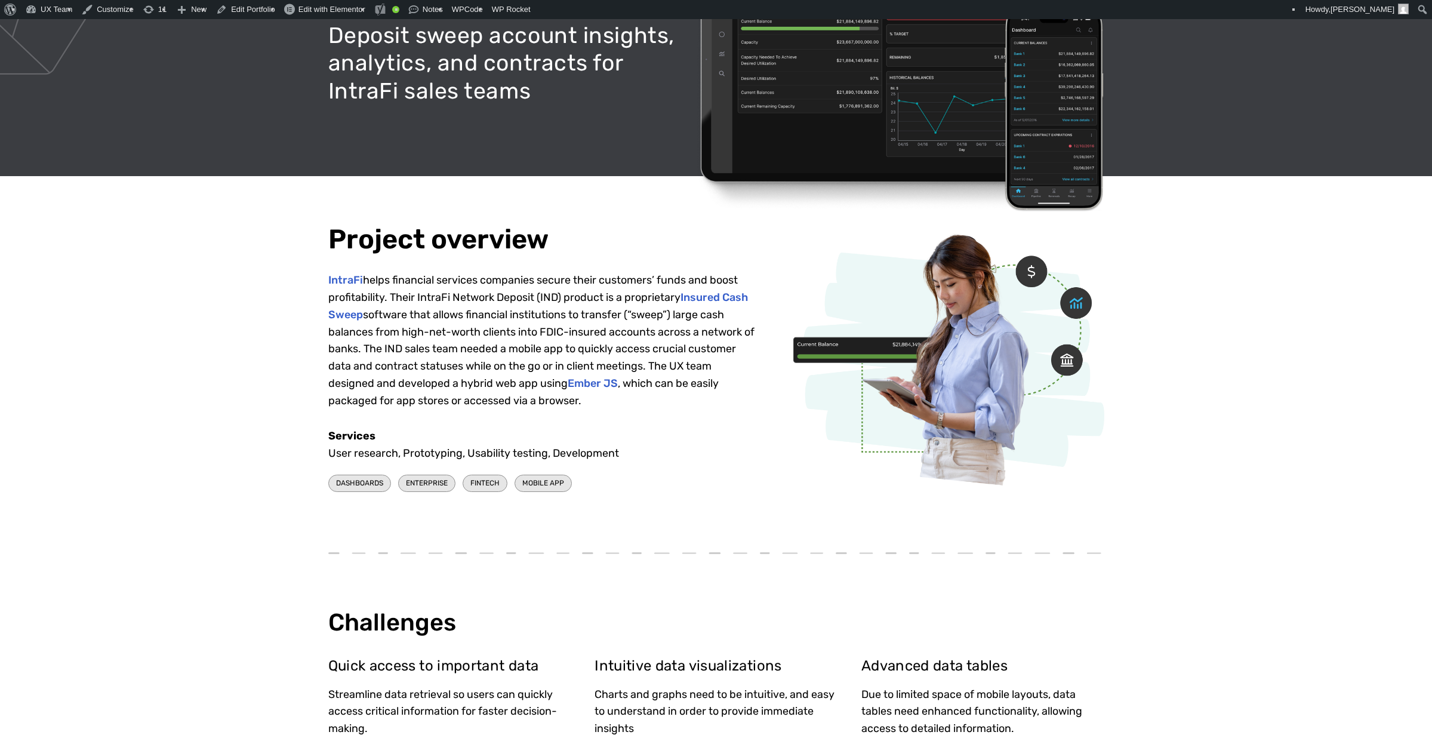
scroll to position [239, 0]
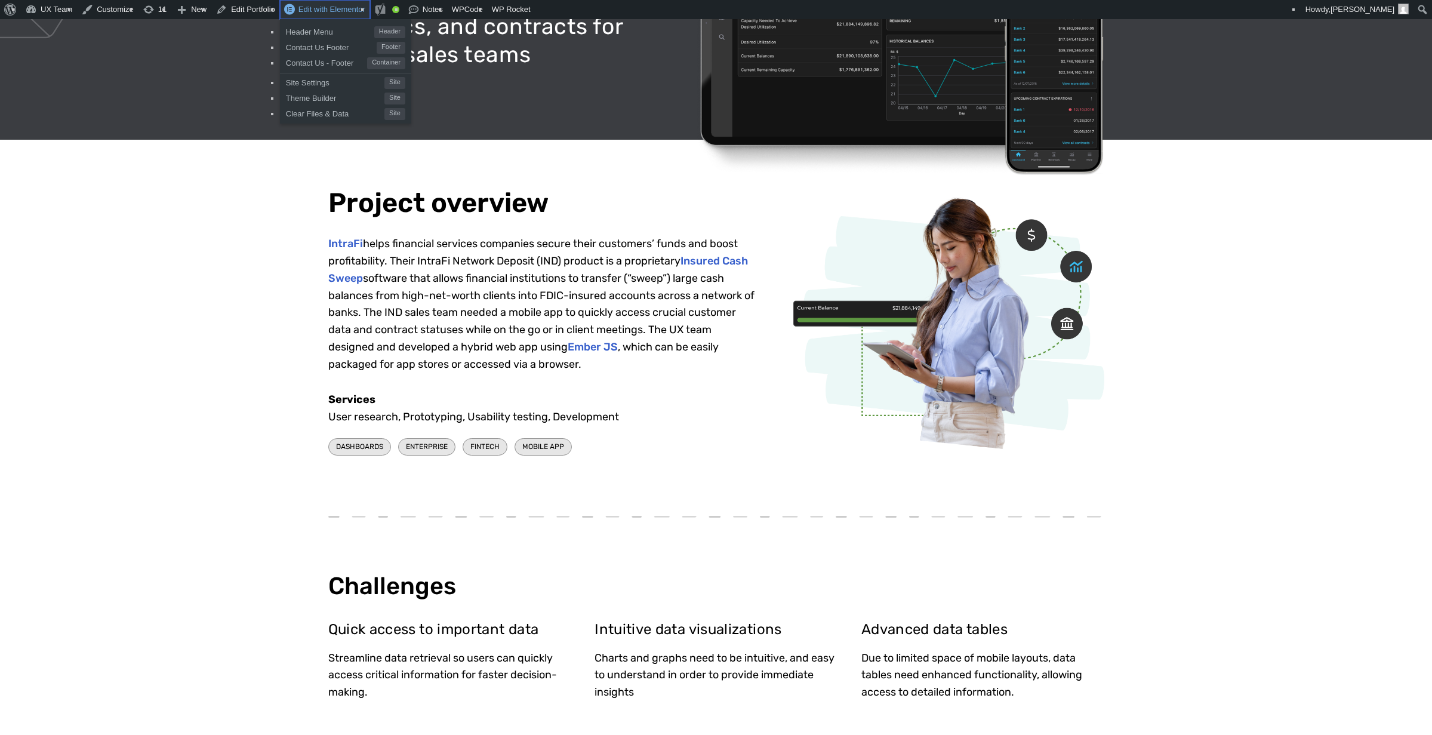
click at [312, 8] on span "Edit with Elementor" at bounding box center [331, 9] width 67 height 9
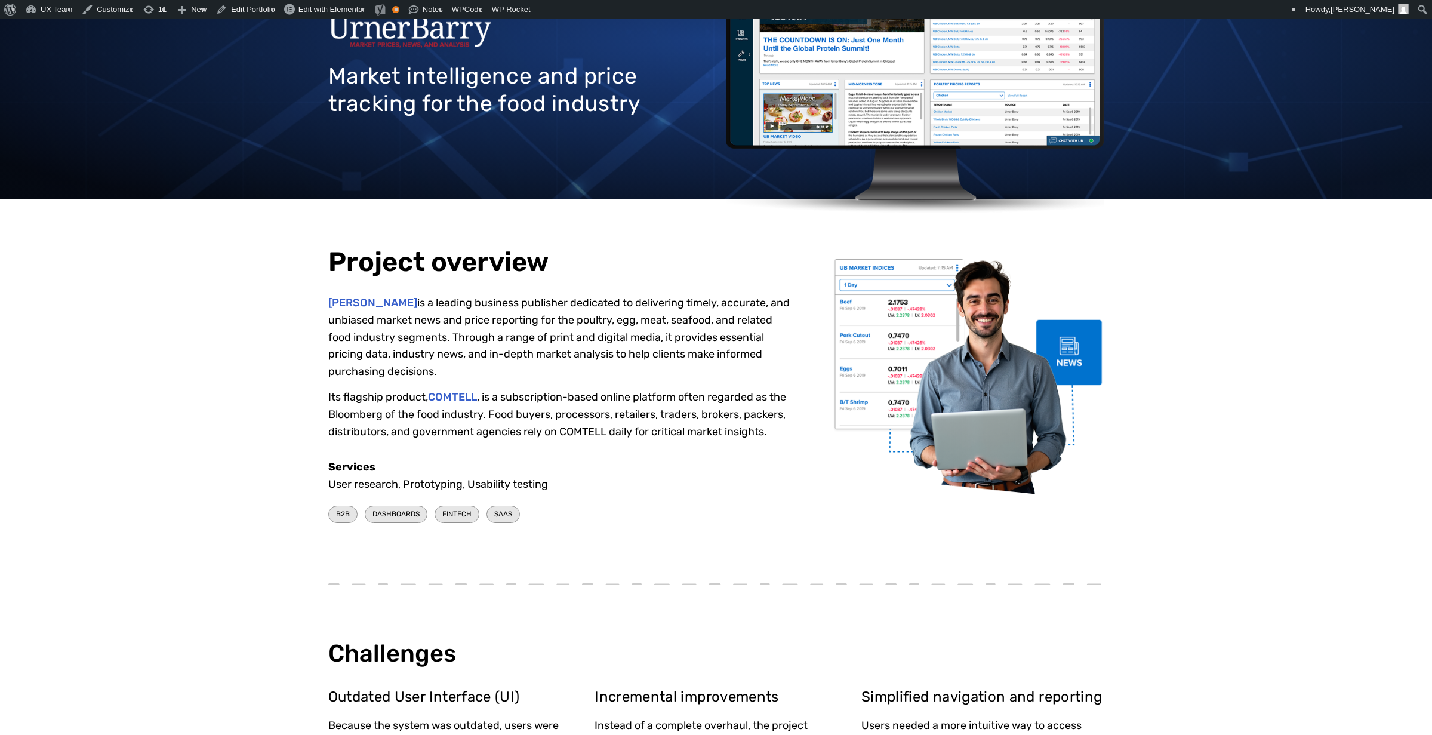
scroll to position [239, 0]
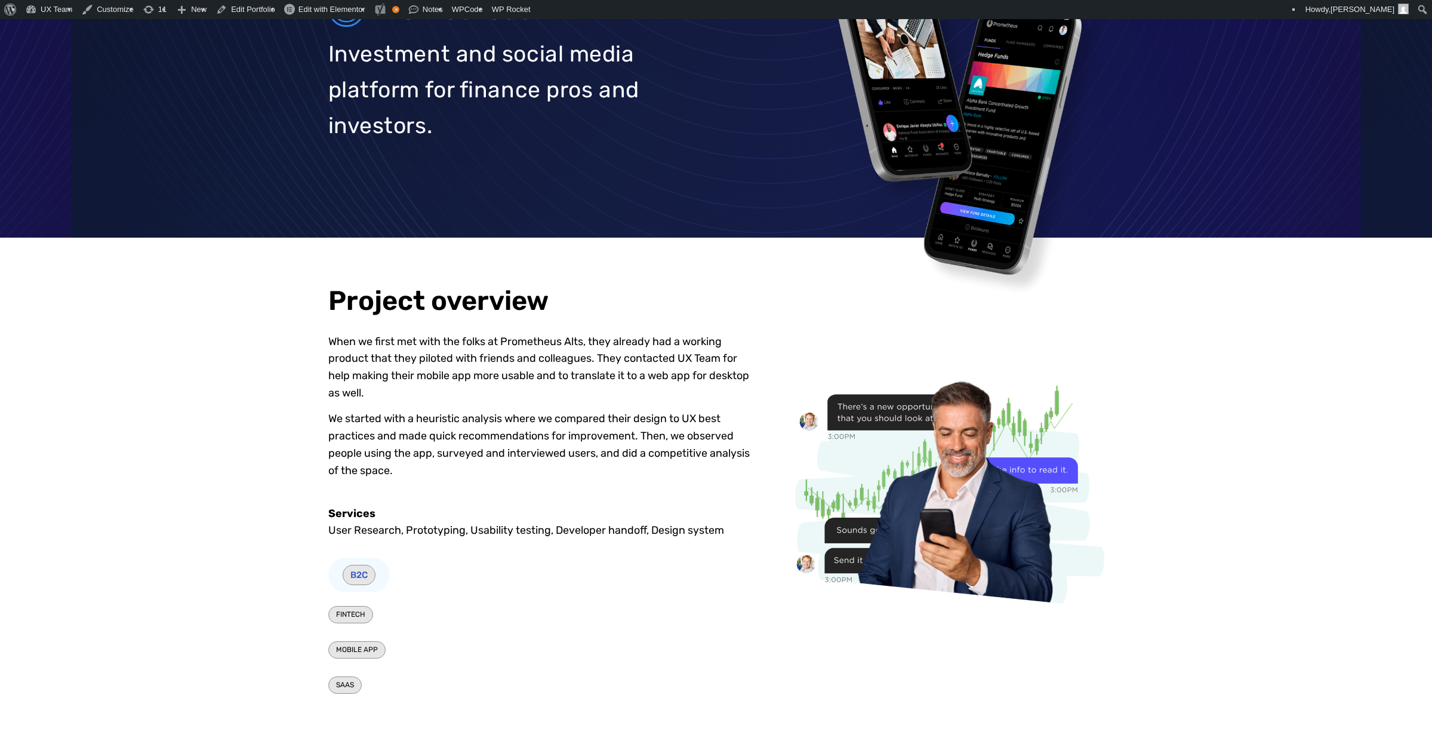
scroll to position [239, 0]
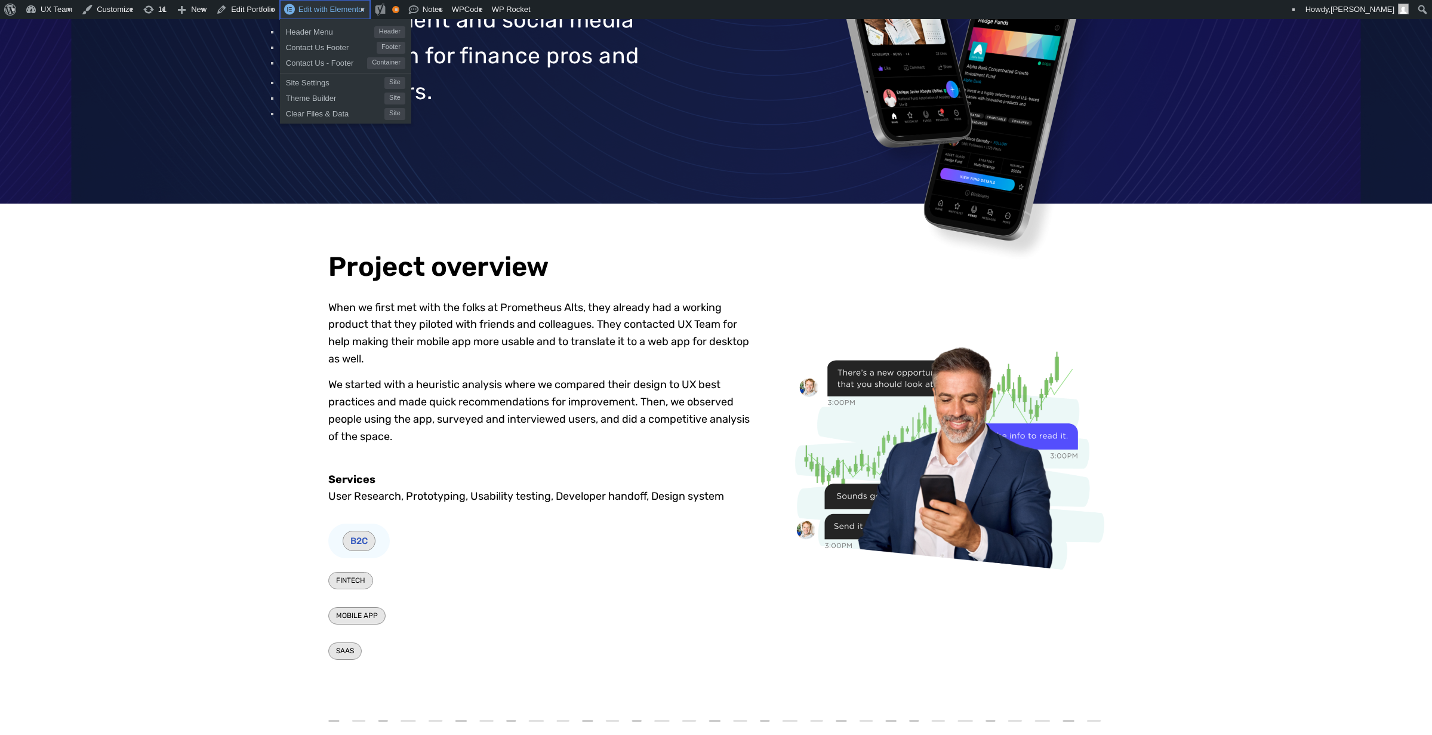
click at [320, 6] on span "Edit with Elementor" at bounding box center [331, 9] width 67 height 9
